Goal: Task Accomplishment & Management: Manage account settings

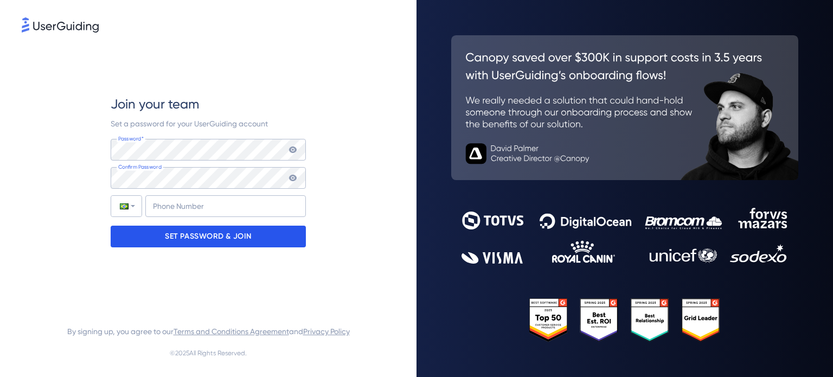
click at [226, 238] on p "SET PASSWORD & JOIN" at bounding box center [208, 236] width 87 height 17
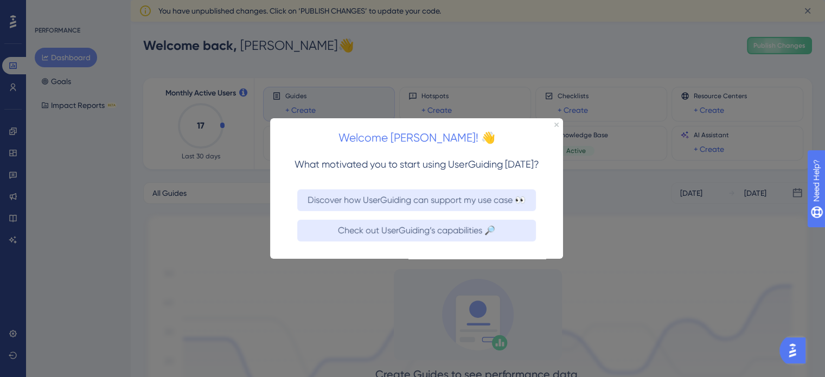
click at [557, 120] on div "Welcome [PERSON_NAME]! 👋" at bounding box center [416, 135] width 293 height 34
click at [556, 124] on icon "Close Preview" at bounding box center [556, 124] width 4 height 4
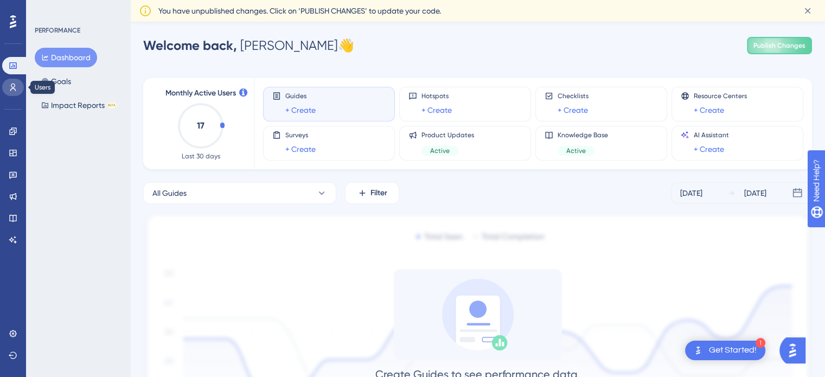
click at [11, 85] on icon at bounding box center [13, 88] width 6 height 8
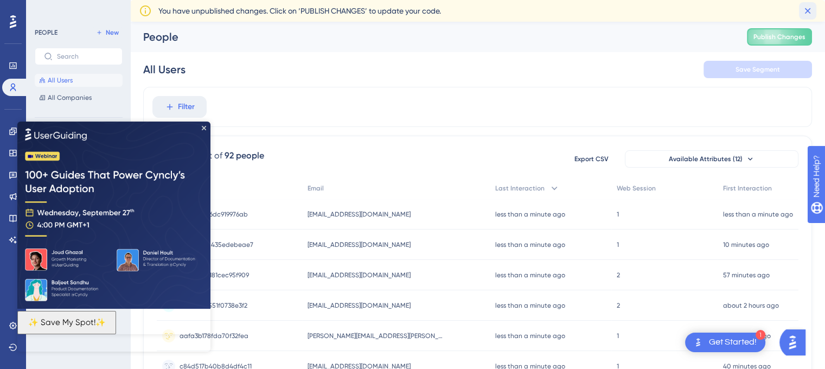
click at [811, 11] on icon at bounding box center [807, 10] width 11 height 11
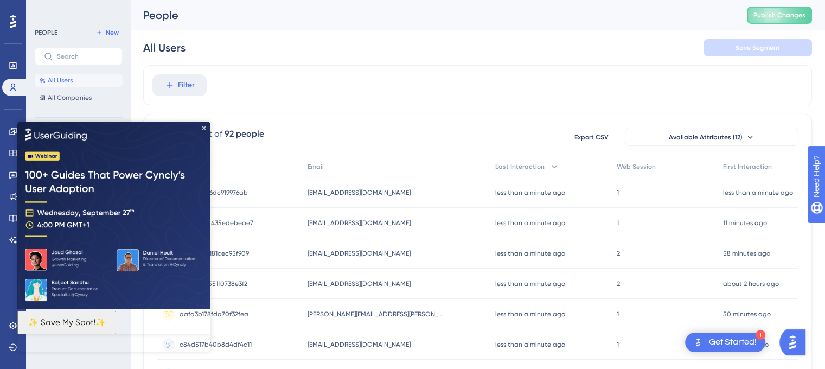
click at [206, 125] on img at bounding box center [113, 215] width 193 height 187
click at [202, 127] on icon "Close Preview" at bounding box center [204, 128] width 4 height 4
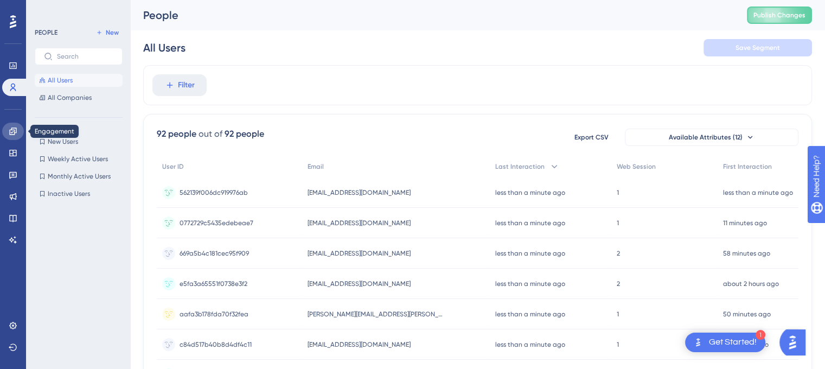
click at [14, 137] on link at bounding box center [13, 131] width 22 height 17
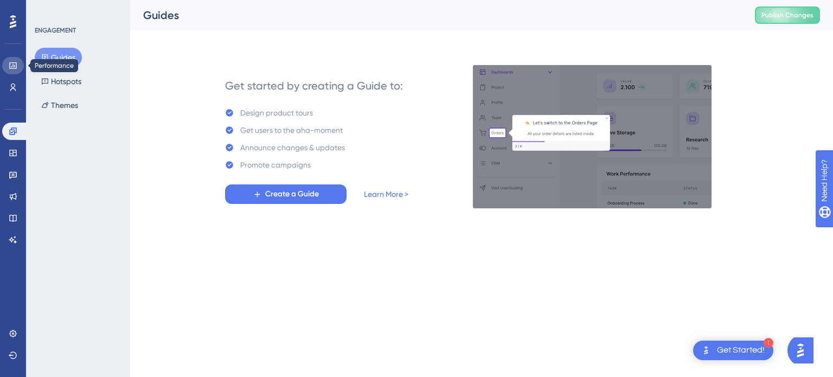
click at [17, 62] on link at bounding box center [13, 65] width 22 height 17
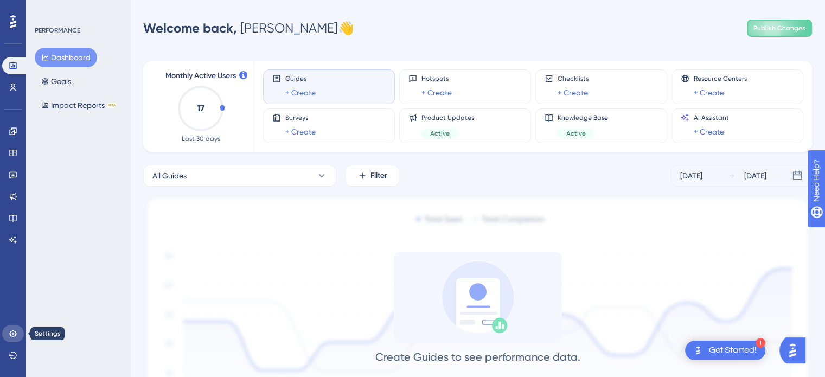
click at [15, 331] on icon at bounding box center [12, 333] width 7 height 7
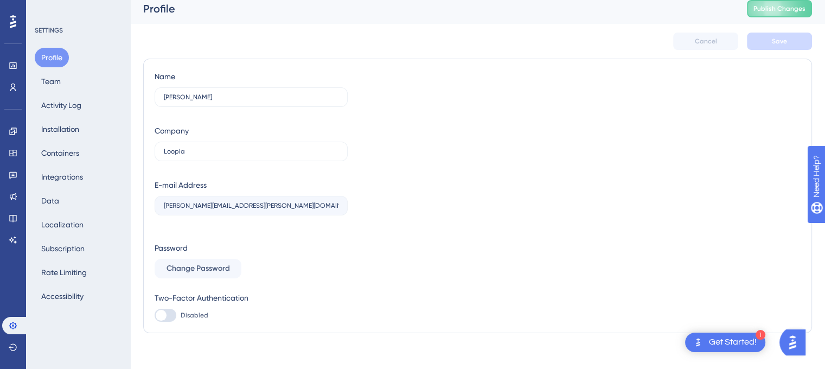
scroll to position [14, 0]
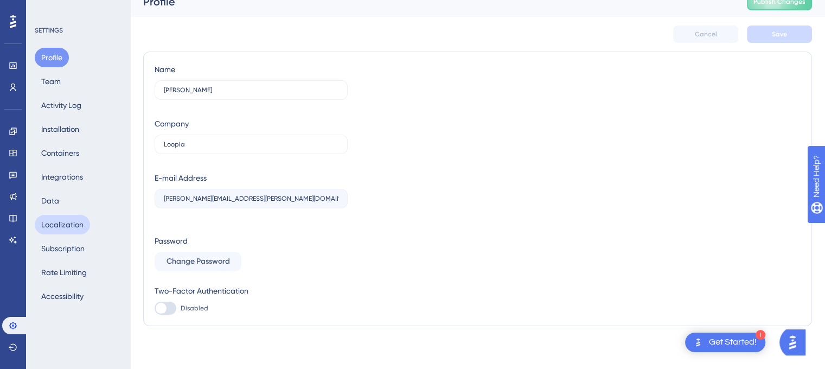
click at [76, 227] on button "Localization" at bounding box center [62, 225] width 55 height 20
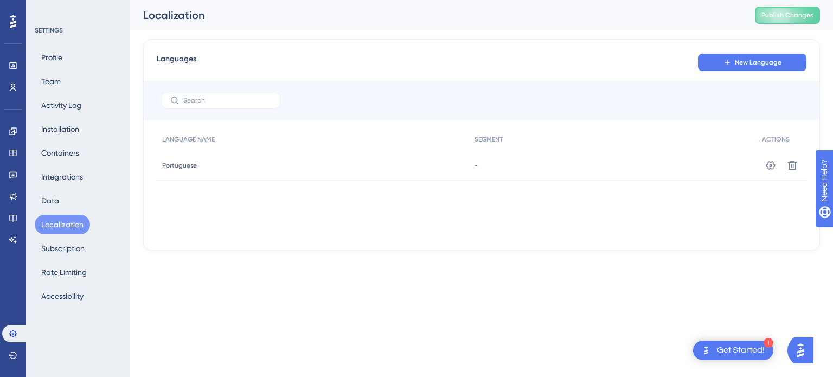
click at [194, 165] on span "Portuguese" at bounding box center [179, 165] width 35 height 9
click at [12, 23] on icon at bounding box center [13, 21] width 7 height 13
click at [10, 87] on icon at bounding box center [13, 87] width 9 height 9
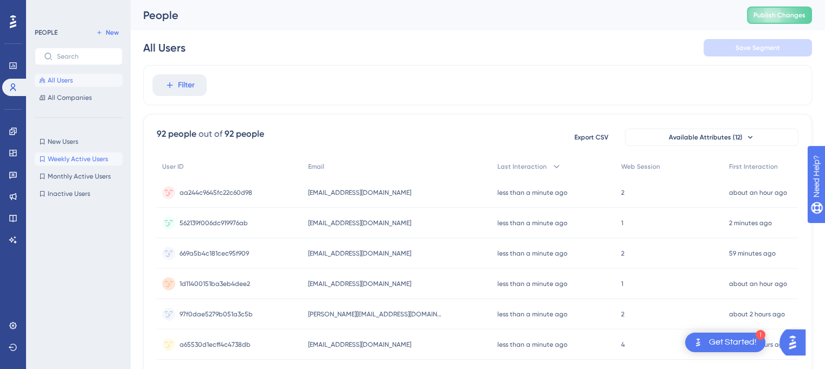
click at [84, 161] on span "Weekly Active Users" at bounding box center [78, 159] width 60 height 9
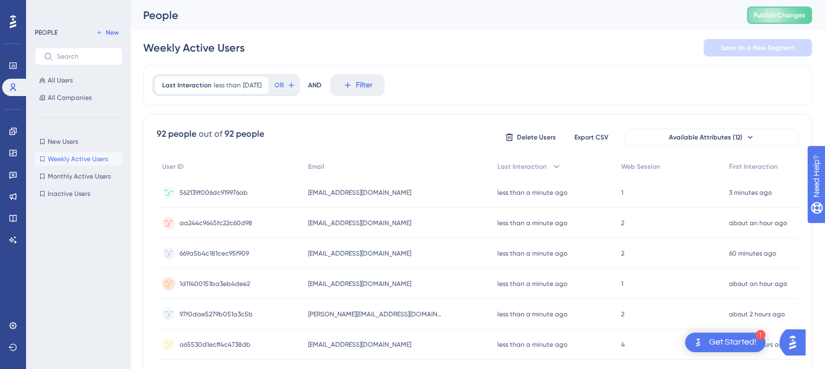
click at [232, 190] on span "562139f006dc919976ab" at bounding box center [214, 192] width 68 height 9
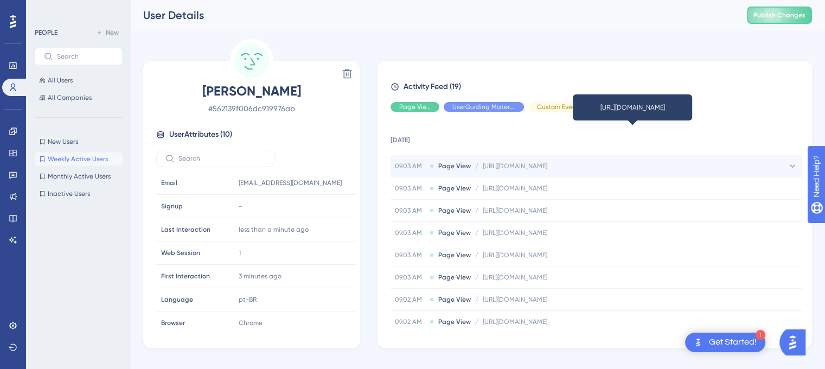
click at [547, 169] on span "[URL][DOMAIN_NAME]" at bounding box center [515, 166] width 65 height 9
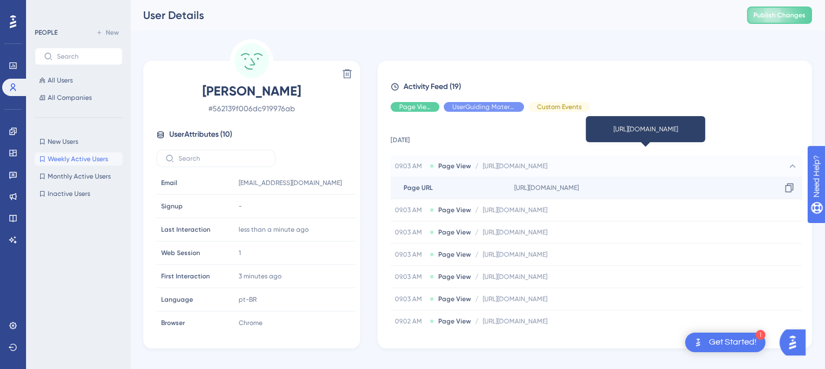
click at [556, 186] on span "[URL][DOMAIN_NAME]" at bounding box center [546, 187] width 65 height 9
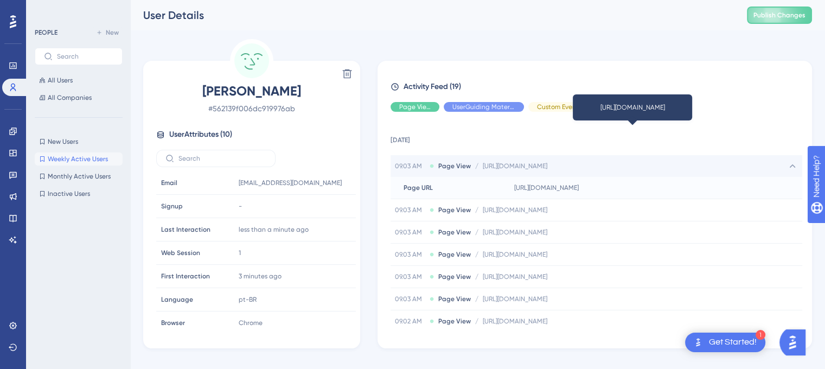
click at [547, 166] on span "[URL][DOMAIN_NAME]" at bounding box center [515, 166] width 65 height 9
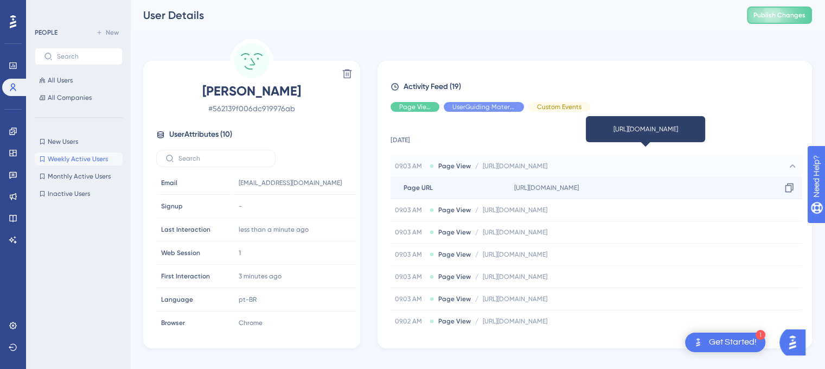
click at [579, 188] on span "[URL][DOMAIN_NAME]" at bounding box center [546, 187] width 65 height 9
